Goal: Task Accomplishment & Management: Complete application form

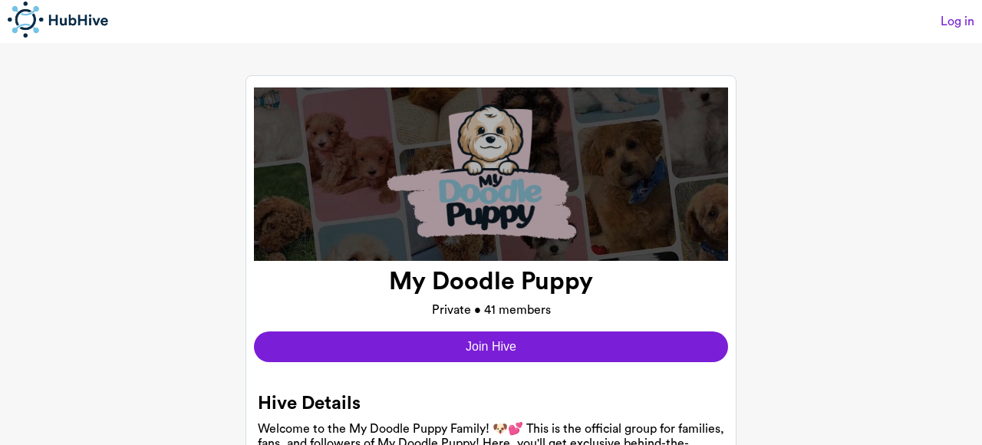
click at [506, 347] on button "Join Hive" at bounding box center [491, 346] width 474 height 31
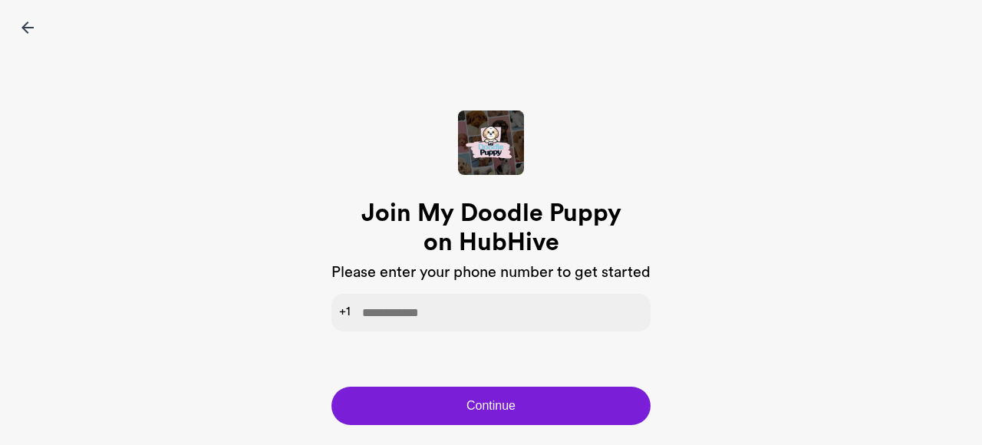
click at [461, 317] on input "tel" at bounding box center [490, 313] width 319 height 38
type input "**********"
click at [485, 409] on button "Continue" at bounding box center [490, 406] width 319 height 38
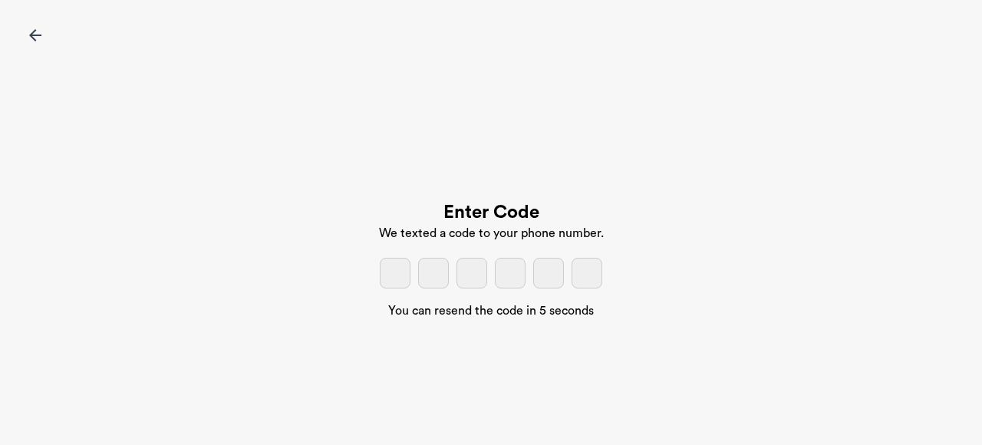
click at [387, 278] on input "tel" at bounding box center [395, 273] width 31 height 31
type input "*"
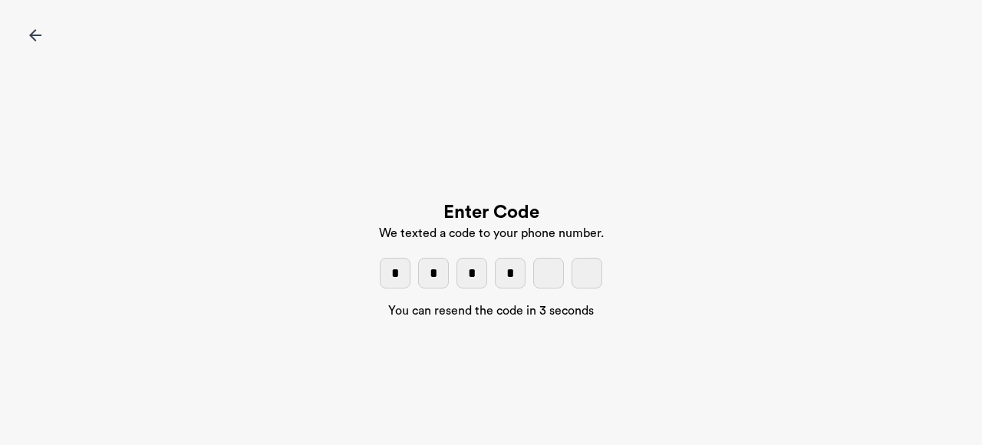
type input "*"
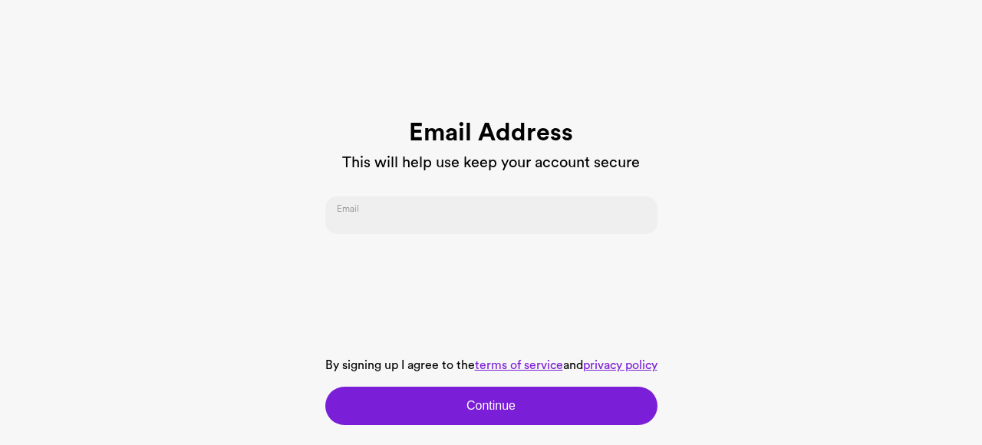
click at [410, 208] on input "email" at bounding box center [491, 215] width 332 height 38
type input "**********"
click at [496, 406] on span "Continue" at bounding box center [490, 406] width 49 height 18
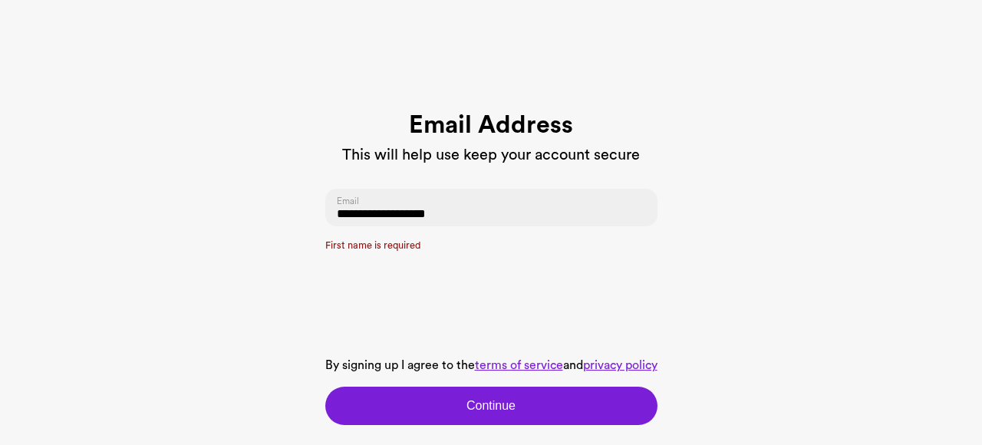
click at [506, 401] on span "Continue" at bounding box center [490, 406] width 49 height 18
click at [480, 217] on input "**********" at bounding box center [491, 208] width 332 height 38
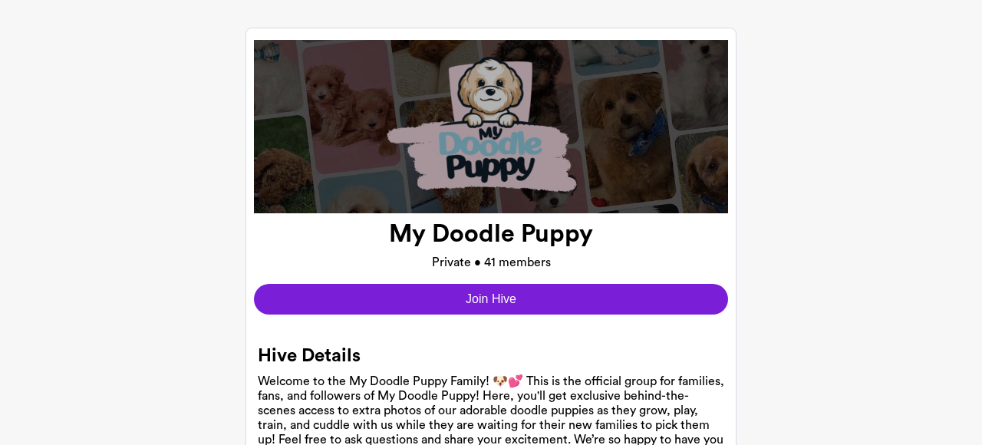
scroll to position [47, 0]
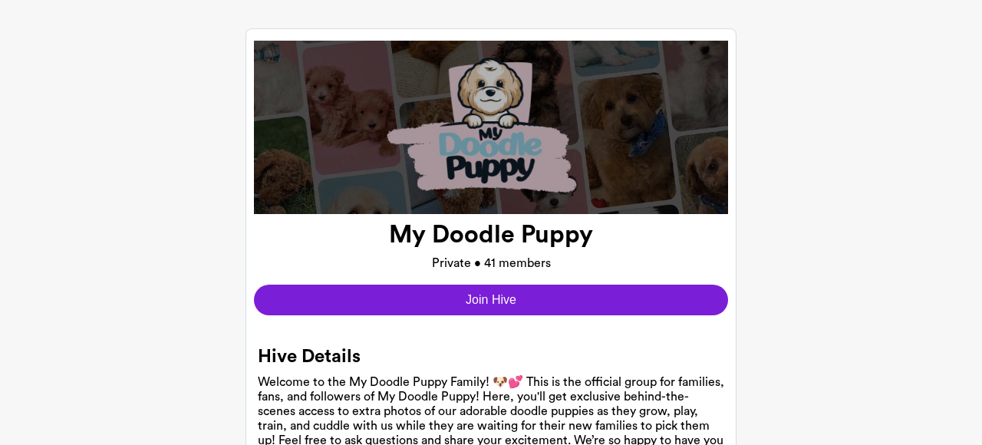
click at [475, 301] on button "Join Hive" at bounding box center [491, 300] width 474 height 31
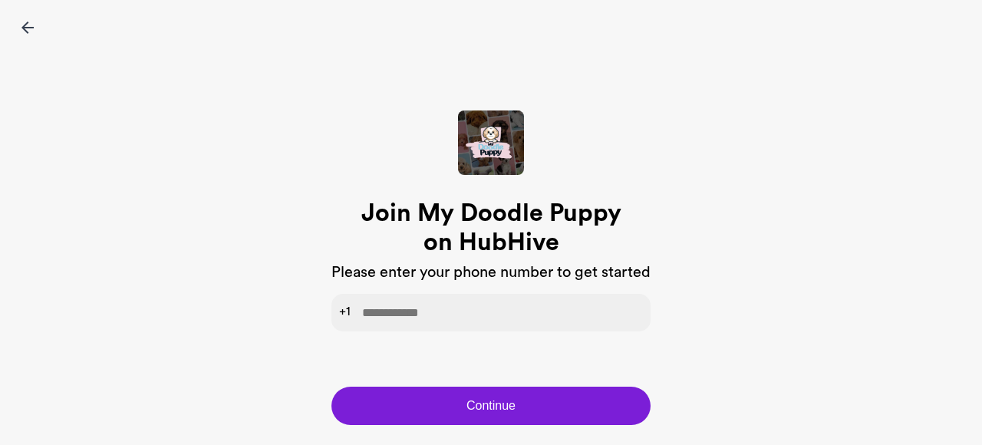
click at [475, 298] on input "tel" at bounding box center [490, 313] width 319 height 38
type input "**********"
click at [460, 402] on button "Continue" at bounding box center [490, 406] width 319 height 38
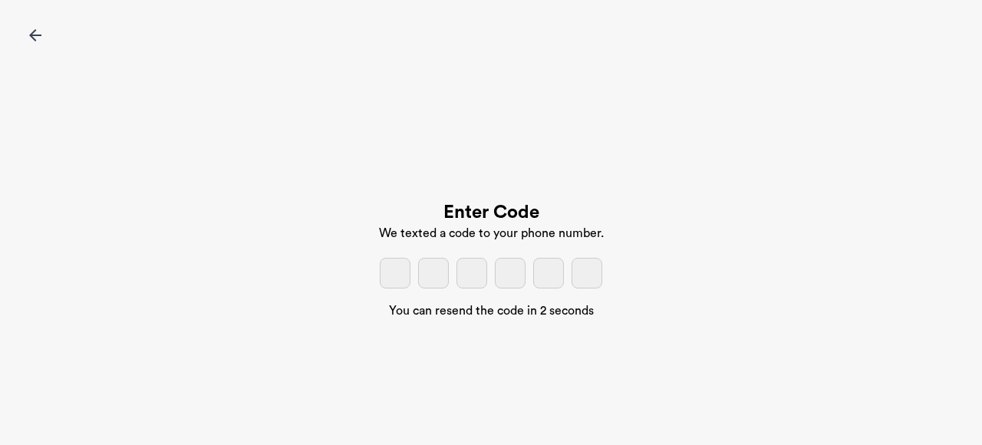
click at [393, 278] on input "tel" at bounding box center [395, 273] width 31 height 31
type input "*"
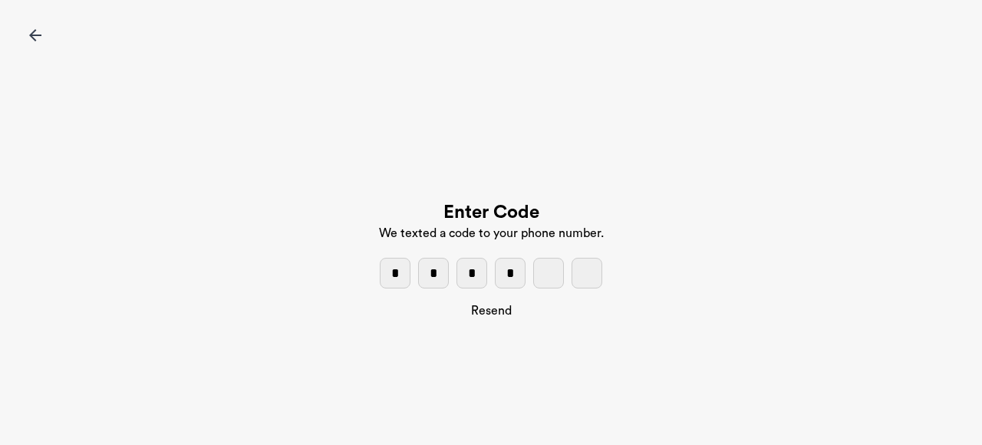
type input "*"
click at [492, 308] on span "Resend" at bounding box center [491, 311] width 41 height 15
click at [593, 272] on input "*" at bounding box center [587, 273] width 31 height 31
click at [406, 274] on input "*" at bounding box center [395, 273] width 31 height 31
